Goal: Navigation & Orientation: Find specific page/section

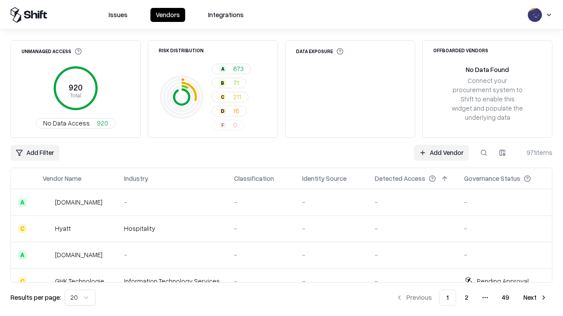
click at [80, 298] on html "Issues Vendors Integrations Unmanaged Access 920 Total No Data Access 920 Risk …" at bounding box center [281, 158] width 563 height 316
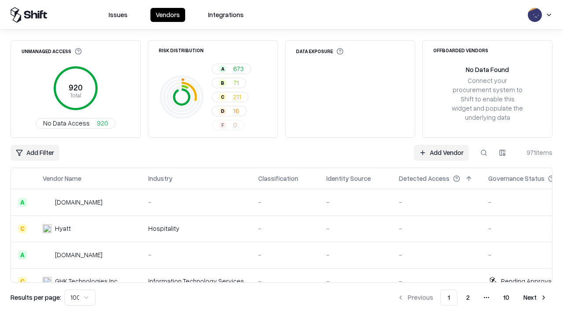
click at [535, 298] on button "Next" at bounding box center [535, 298] width 34 height 16
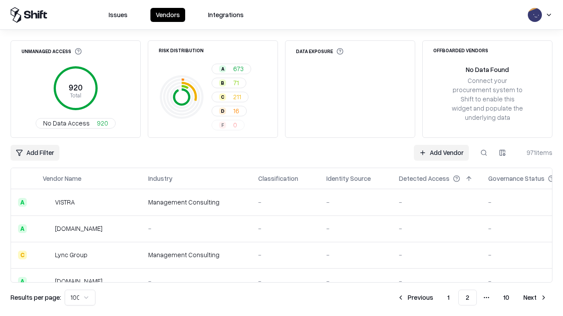
click at [535, 298] on button "Next" at bounding box center [535, 298] width 34 height 16
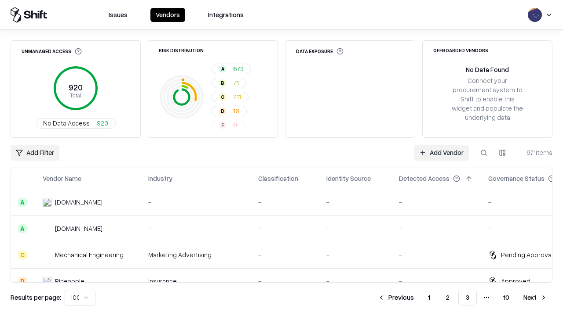
click at [535, 298] on button "Next" at bounding box center [535, 298] width 34 height 16
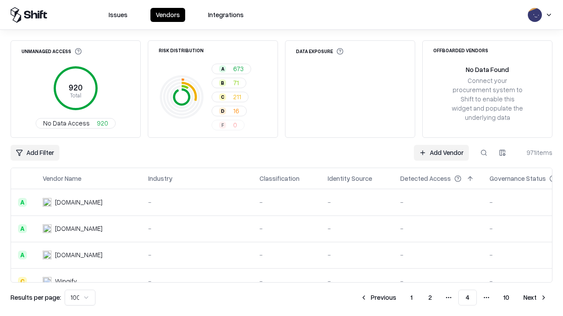
click at [535, 298] on button "Next" at bounding box center [535, 298] width 34 height 16
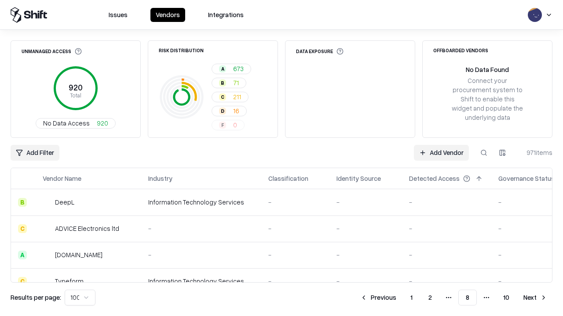
click at [535, 298] on button "Next" at bounding box center [535, 298] width 34 height 16
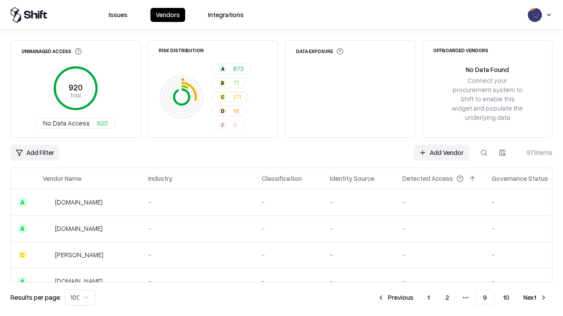
click at [535, 298] on button "Next" at bounding box center [535, 298] width 34 height 16
click at [415, 298] on button "Previous" at bounding box center [415, 298] width 47 height 16
click at [395, 298] on button "Previous" at bounding box center [395, 298] width 47 height 16
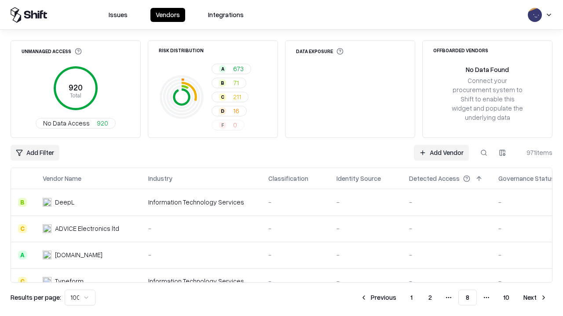
click at [378, 298] on button "Previous" at bounding box center [378, 298] width 47 height 16
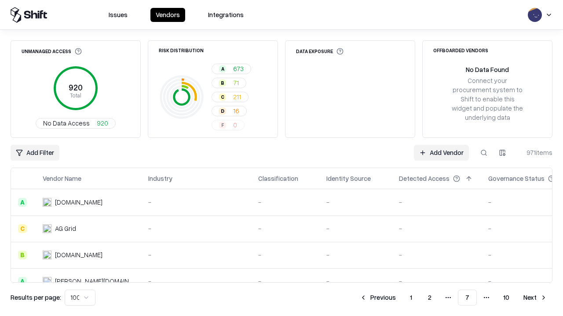
click at [378, 298] on button "Previous" at bounding box center [377, 298] width 47 height 16
click at [378, 298] on button "Previous" at bounding box center [378, 298] width 47 height 16
